Goal: Navigation & Orientation: Find specific page/section

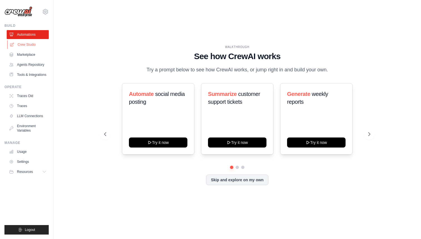
click at [32, 45] on link "Crew Studio" at bounding box center [28, 44] width 42 height 9
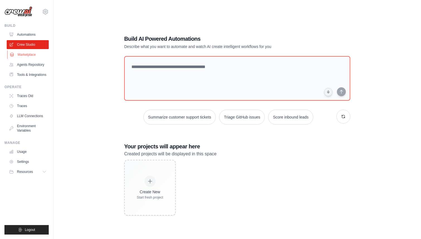
click at [30, 57] on link "Marketplace" at bounding box center [28, 54] width 42 height 9
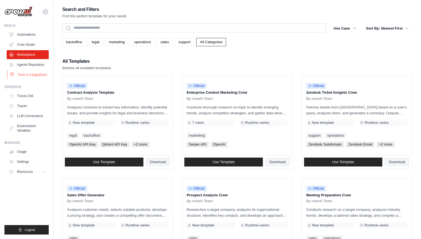
click at [35, 77] on link "Tools & Integrations" at bounding box center [28, 74] width 42 height 9
